Goal: Transaction & Acquisition: Purchase product/service

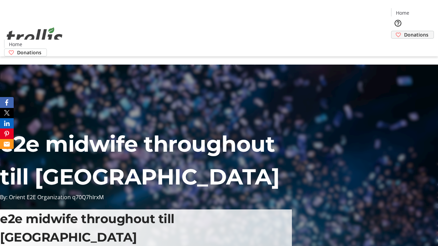
click at [404, 31] on span "Donations" at bounding box center [416, 34] width 24 height 7
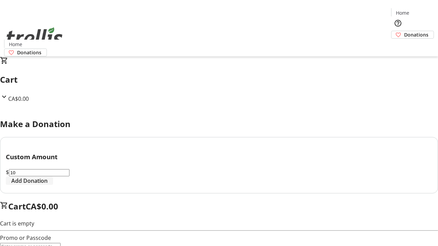
click at [48, 185] on span "Add Donation" at bounding box center [29, 181] width 36 height 8
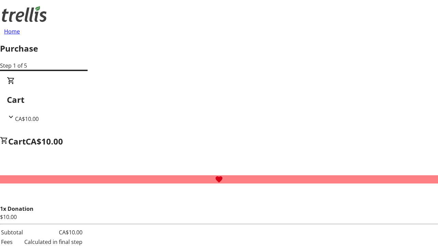
select select "CA"
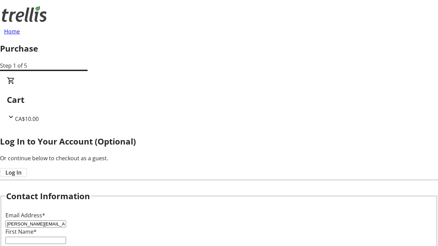
type input "[PERSON_NAME][EMAIL_ADDRESS][DOMAIN_NAME]"
type input "[PERSON_NAME]"
type input "[STREET_ADDRESS][PERSON_NAME]"
type input "Kelowna"
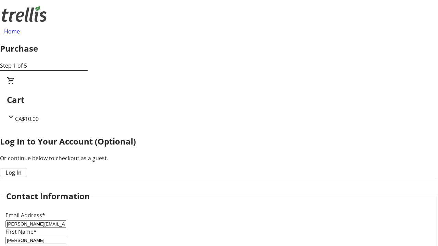
select select "BC"
type input "Kelowna"
type input "V1Y 0C2"
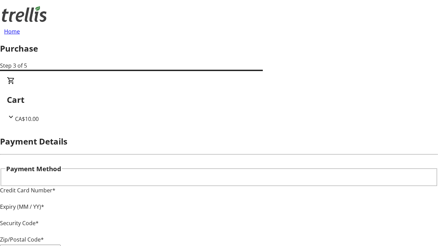
type input "V1Y 0C2"
